Goal: Information Seeking & Learning: Learn about a topic

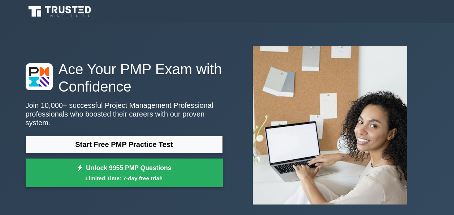
click at [85, 193] on div "Ace Your PMP Exam with Confidence Join 10,000+ successful Project Management Pr…" at bounding box center [227, 124] width 412 height 169
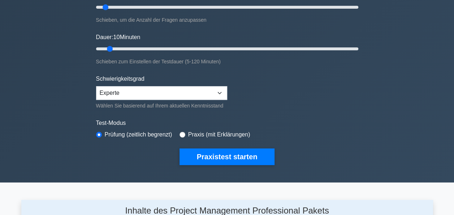
scroll to position [108, 0]
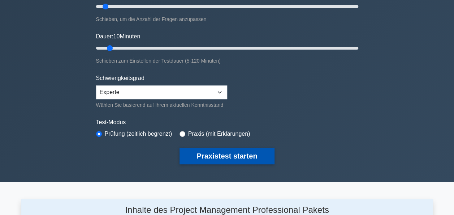
click at [248, 151] on button "Praxistest starten" at bounding box center [227, 155] width 95 height 17
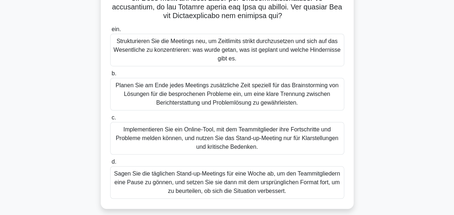
scroll to position [212, 0]
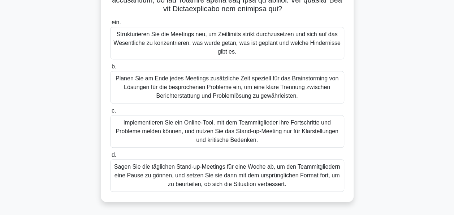
click at [256, 38] on div "Strukturieren Sie die Meetings neu, um Zeitlimits strikt durchzusetzen und sich…" at bounding box center [227, 43] width 234 height 33
click at [110, 25] on input "ein. Strukturieren Sie die Meetings neu, um Zeitlimits strikt durchzusetzen und…" at bounding box center [110, 22] width 0 height 5
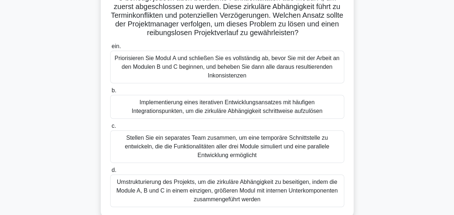
scroll to position [108, 0]
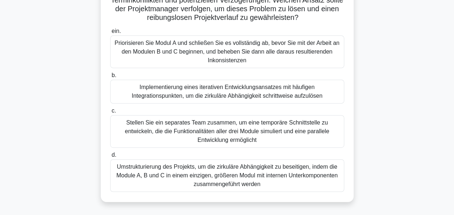
click at [223, 102] on div "Implementierung eines iterativen Entwicklungsansatzes mit häufigen Integrations…" at bounding box center [227, 91] width 234 height 24
click at [110, 78] on input "b. Implementierung eines iterativen Entwicklungsansatzes mit häufigen Integrati…" at bounding box center [110, 75] width 0 height 5
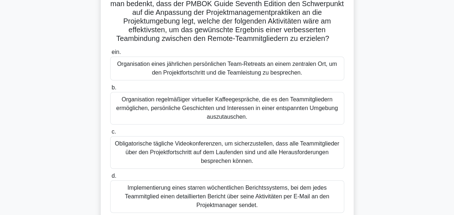
scroll to position [176, 0]
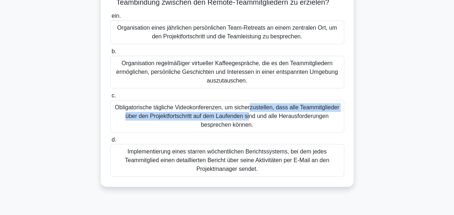
click at [247, 120] on div "Obligatorische tägliche Videokonferenzen, um sicherzustellen, dass alle Teammit…" at bounding box center [227, 116] width 234 height 33
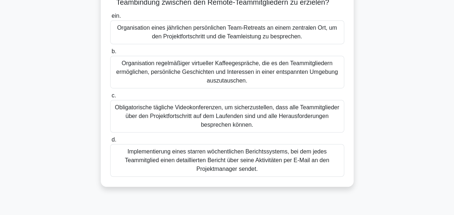
drag, startPoint x: 247, startPoint y: 120, endPoint x: 256, endPoint y: 131, distance: 14.9
click at [256, 131] on div "Obligatorische tägliche Videokonferenzen, um sicherzustellen, dass alle Teammit…" at bounding box center [227, 116] width 234 height 33
click at [110, 98] on input "c. Obligatorische tägliche Videokonferenzen, um sicherzustellen, dass alle Team…" at bounding box center [110, 95] width 0 height 5
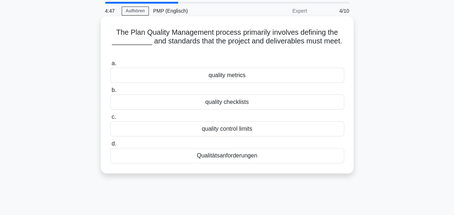
scroll to position [0, 0]
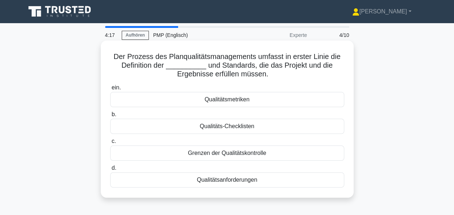
click at [237, 181] on div "Qualitätsanforderungen" at bounding box center [227, 179] width 234 height 15
click at [110, 170] on input "d. Qualitätsanforderungen" at bounding box center [110, 167] width 0 height 5
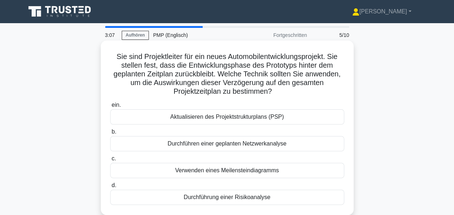
click at [256, 119] on div "Aktualisieren des Projektstrukturplans (PSP)" at bounding box center [227, 116] width 234 height 15
click at [110, 107] on input "ein. Aktualisieren des Projektstrukturplans (PSP)" at bounding box center [110, 105] width 0 height 5
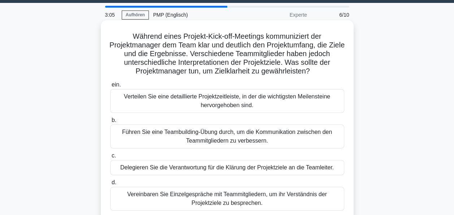
scroll to position [36, 0]
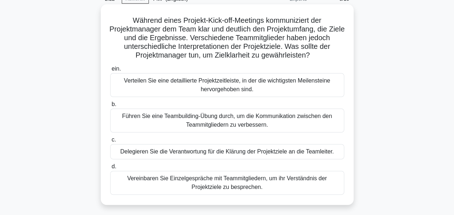
click at [250, 182] on div "Vereinbaren Sie Einzelgespräche mit Teammitgliedern, um ihr Verständnis der Pro…" at bounding box center [227, 183] width 234 height 24
click at [110, 169] on input "d. Vereinbaren Sie Einzelgespräche mit Teammitgliedern, um ihr Verständnis der …" at bounding box center [110, 166] width 0 height 5
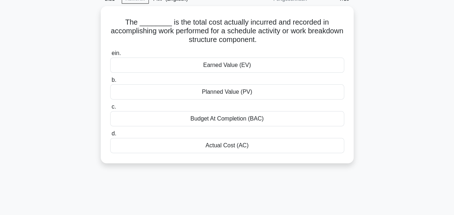
scroll to position [0, 0]
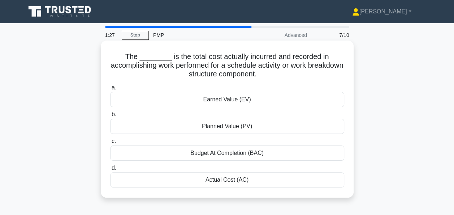
click at [238, 152] on div "Budget At Completion (BAC)" at bounding box center [227, 152] width 234 height 15
click at [110, 143] on input "c. Budget At Completion (BAC)" at bounding box center [110, 141] width 0 height 5
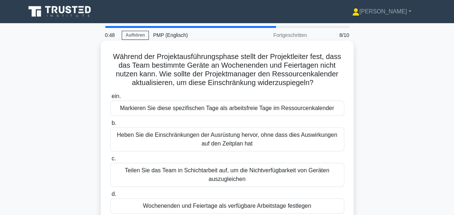
click at [228, 112] on div "Markieren Sie diese spezifischen Tage als arbeitsfreie Tage im Ressourcenkalend…" at bounding box center [227, 107] width 234 height 15
click at [110, 99] on input "ein. Markieren Sie diese spezifischen Tage als arbeitsfreie Tage im Ressourcenk…" at bounding box center [110, 96] width 0 height 5
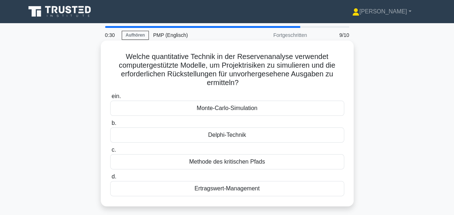
click at [230, 109] on div "Monte-Carlo-Simulation" at bounding box center [227, 107] width 234 height 15
click at [110, 99] on input "ein. Monte-Carlo-Simulation" at bounding box center [110, 96] width 0 height 5
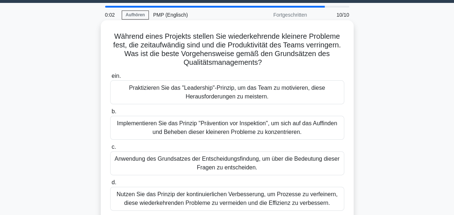
scroll to position [36, 0]
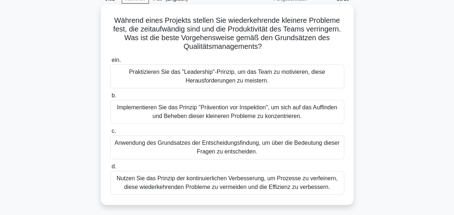
click at [227, 183] on div "Nutzen Sie das Prinzip der kontinuierlichen Verbesserung, um Prozesse zu verfei…" at bounding box center [227, 183] width 234 height 24
click at [110, 169] on input "d. Nutzen Sie das Prinzip der kontinuierlichen Verbesserung, um Prozesse zu ver…" at bounding box center [110, 166] width 0 height 5
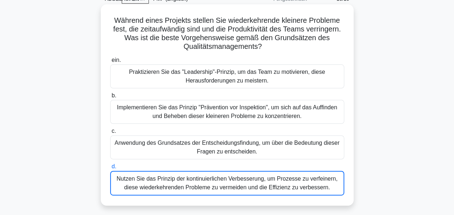
click at [227, 183] on div "Nutzen Sie das Prinzip der kontinuierlichen Verbesserung, um Prozesse zu verfei…" at bounding box center [227, 183] width 234 height 25
click at [110, 169] on input "d. Nutzen Sie das Prinzip der kontinuierlichen Verbesserung, um Prozesse zu ver…" at bounding box center [110, 166] width 0 height 5
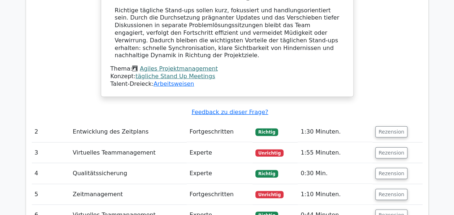
scroll to position [867, 0]
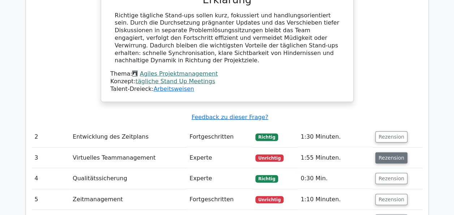
click at [387, 152] on button "Rezension" at bounding box center [391, 157] width 32 height 11
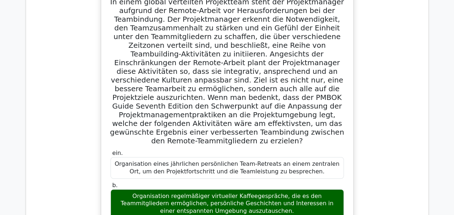
scroll to position [939, 0]
